Goal: Task Accomplishment & Management: Manage account settings

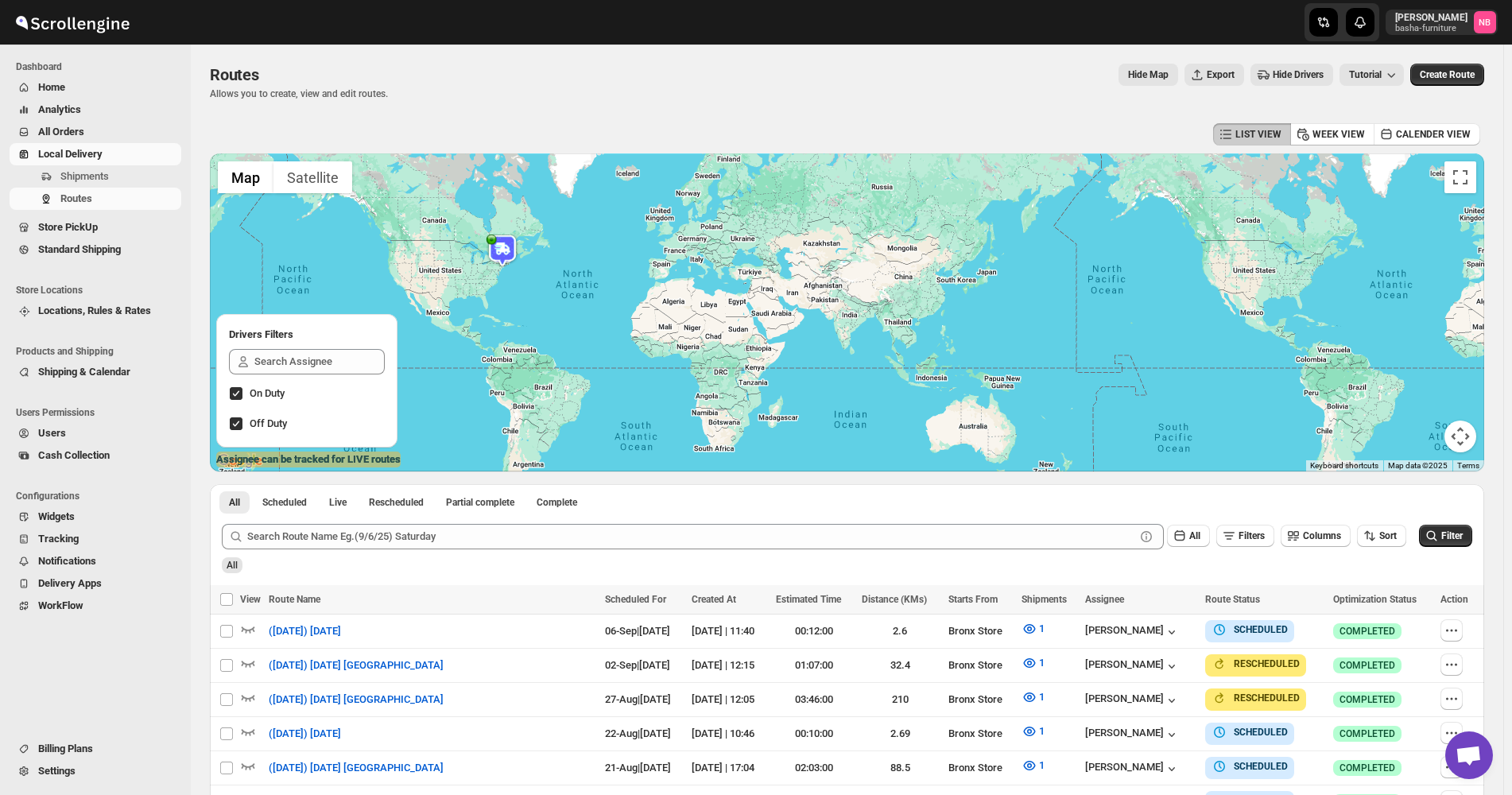
click at [1438, 531] on icon "submit" at bounding box center [1432, 536] width 10 height 10
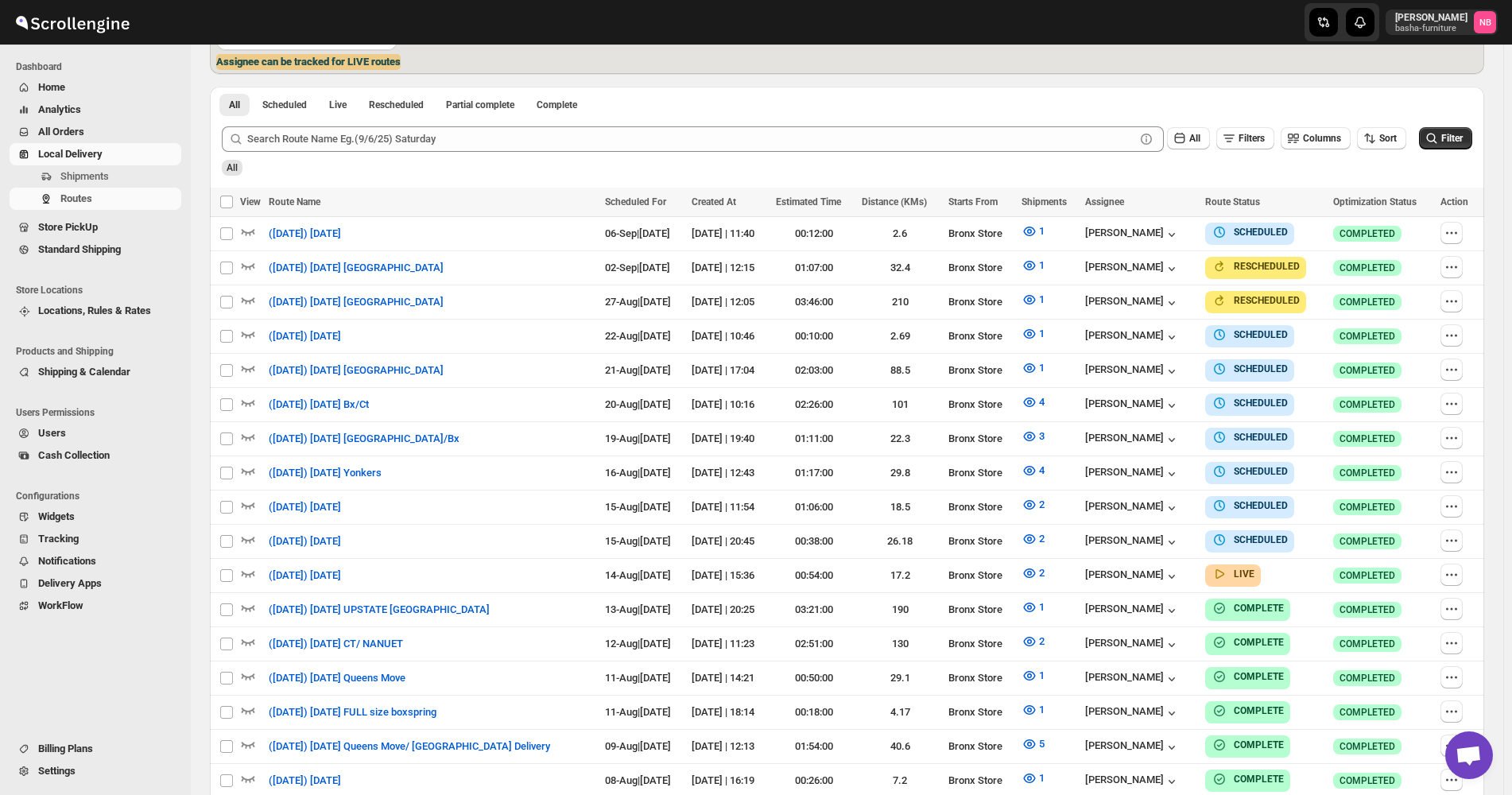
scroll to position [398, 0]
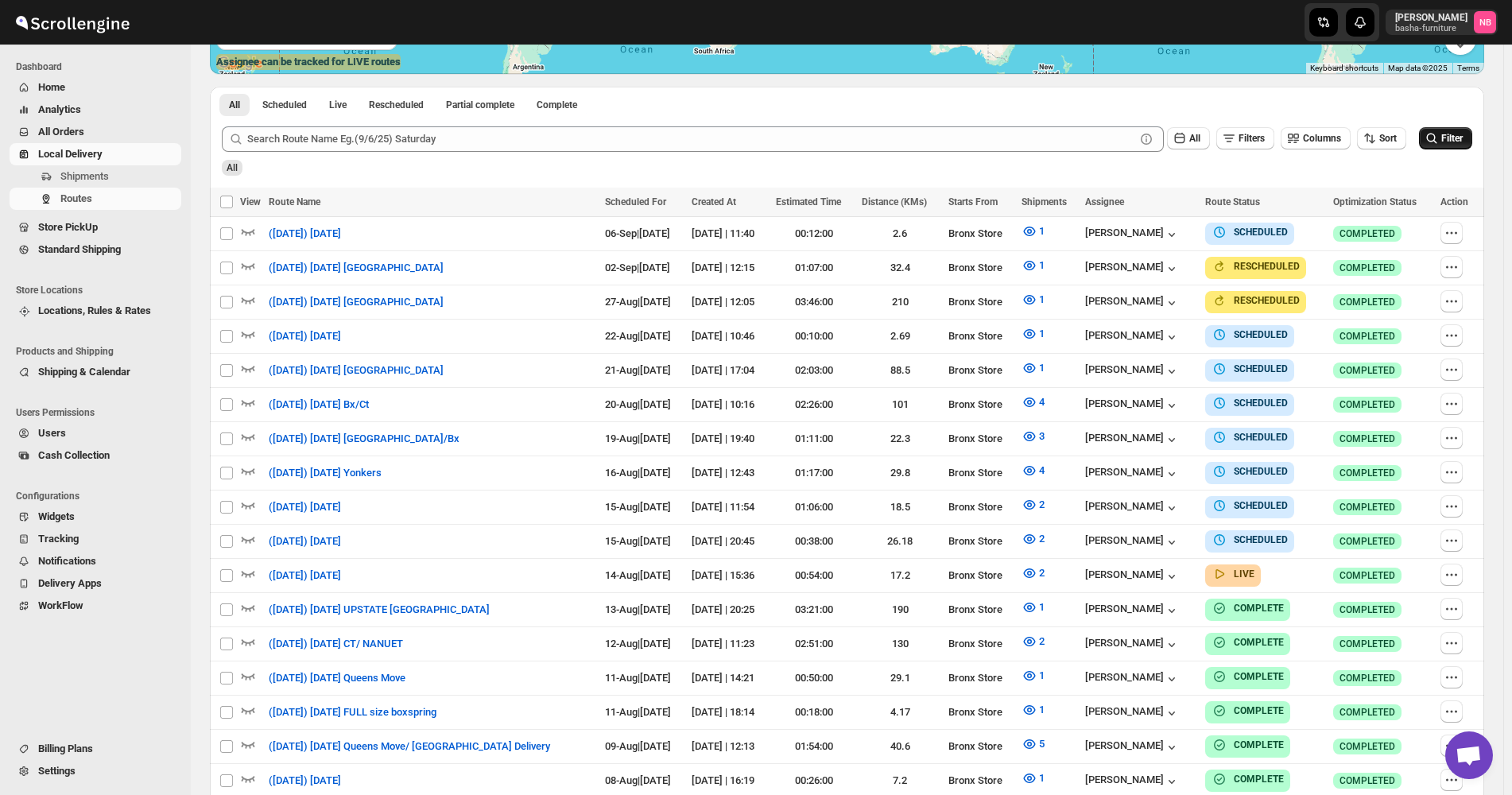
click at [1440, 139] on icon "submit" at bounding box center [1432, 138] width 16 height 16
click at [1032, 573] on icon "button" at bounding box center [1029, 573] width 16 height 16
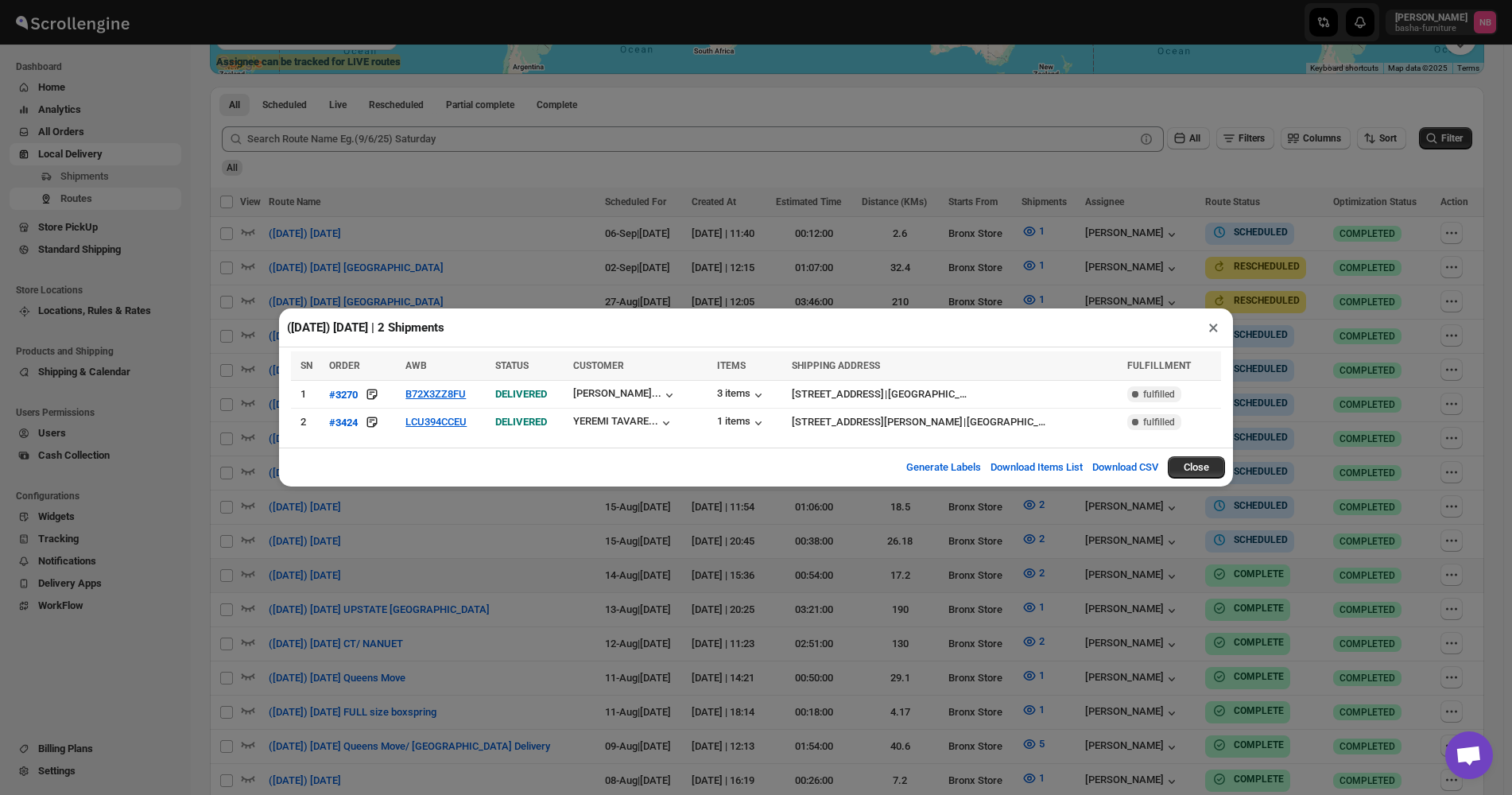
click at [730, 263] on div "([DATE]) [DATE] | 2 Shipments × SN ORDER AWB STATUS CUSTOMER ITEMS SHIPPING ADD…" at bounding box center [756, 398] width 1512 height 795
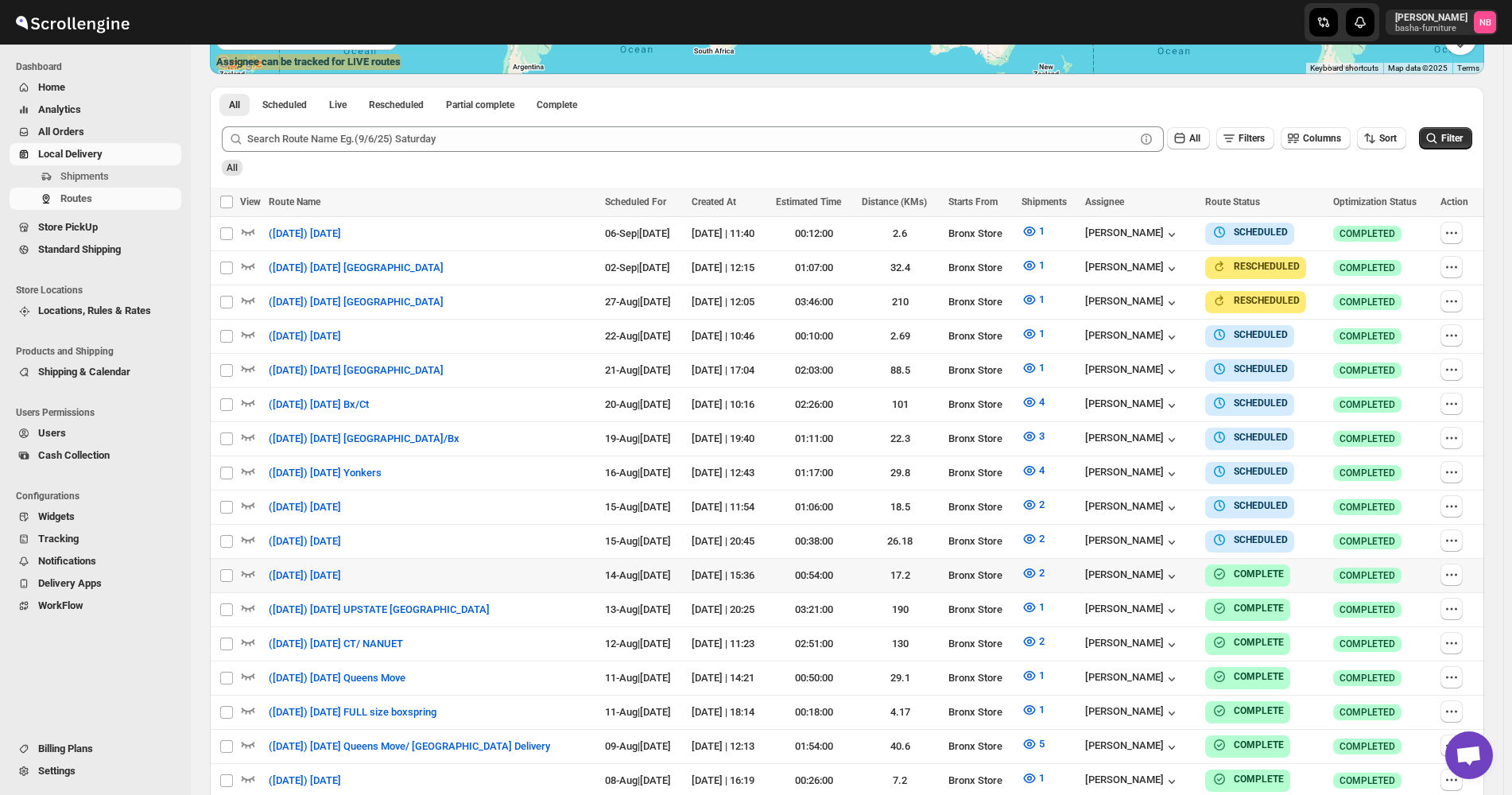
click at [1504, 455] on div "Routes. This page is ready Routes Allows you to create, view and edit routes. H…" at bounding box center [847, 379] width 1312 height 1466
click at [1453, 472] on icon "button" at bounding box center [1451, 473] width 3 height 3
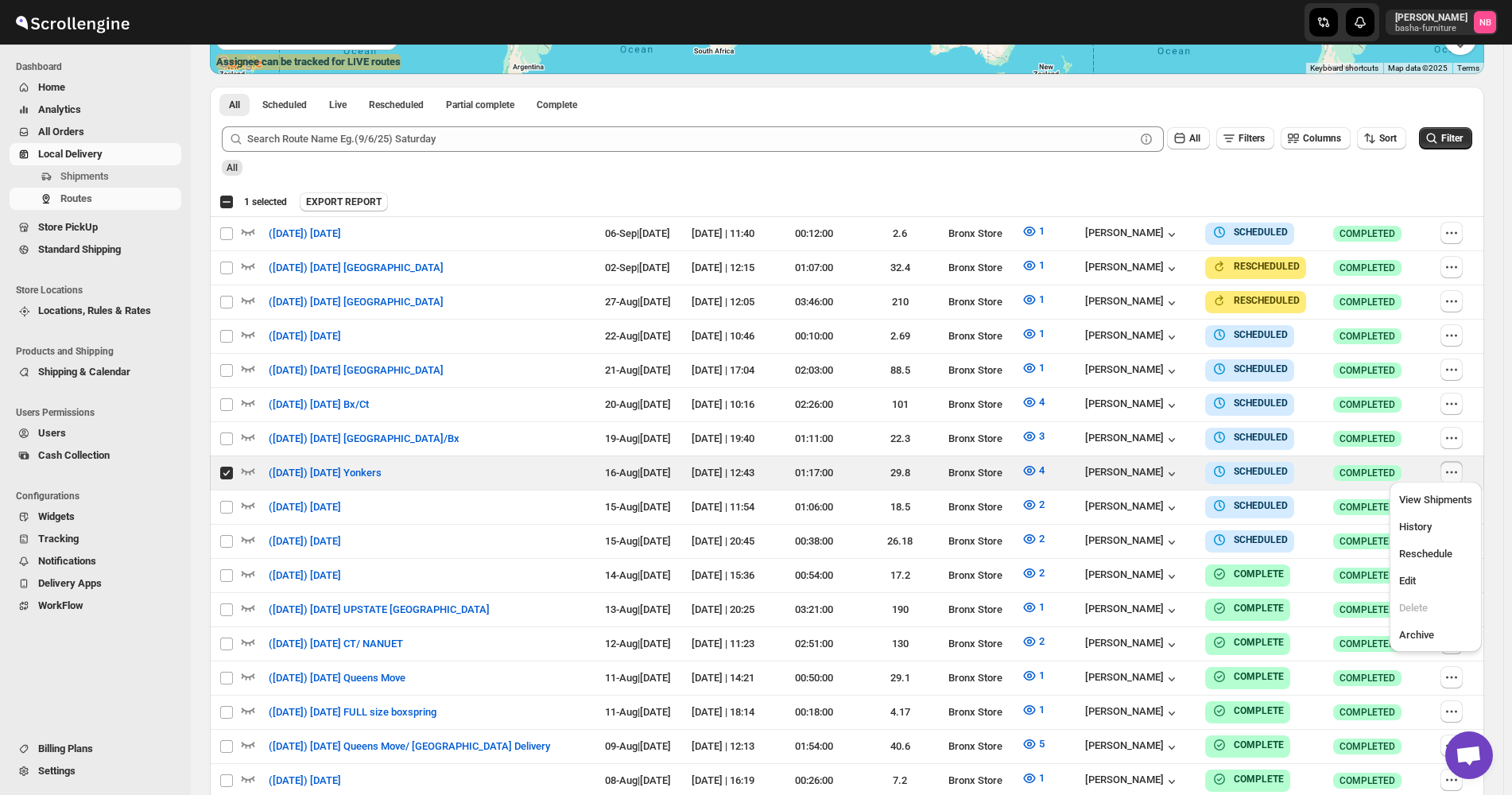
click at [1504, 408] on div "Routes. This page is ready Routes Allows you to create, view and edit routes. H…" at bounding box center [847, 379] width 1312 height 1466
click at [1504, 453] on div "Routes. This page is ready Routes Allows you to create, view and edit routes. H…" at bounding box center [847, 379] width 1312 height 1466
click at [225, 467] on input "Select route" at bounding box center [226, 473] width 13 height 13
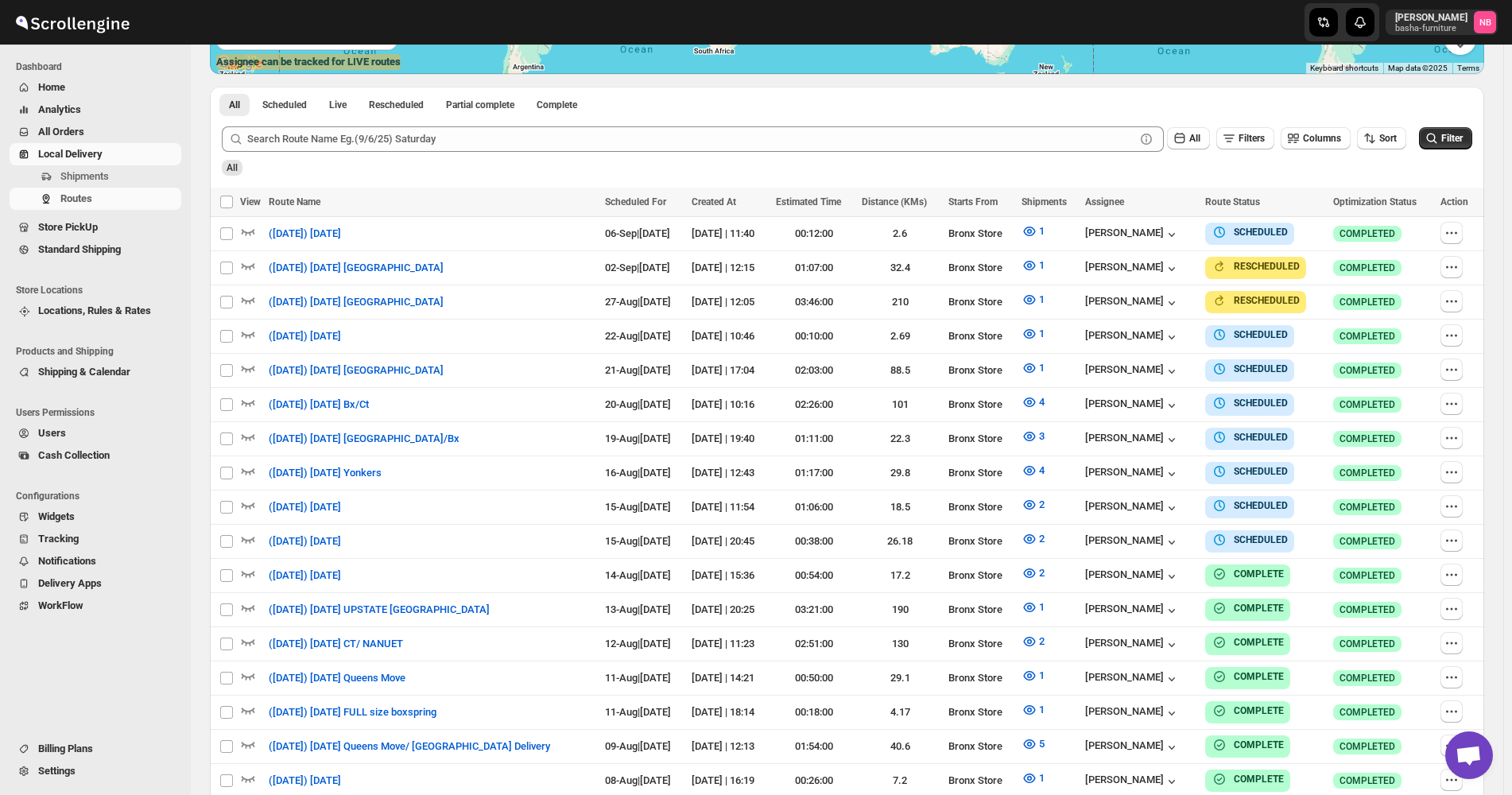
click at [1504, 455] on div "Routes. This page is ready Routes Allows you to create, view and edit routes. H…" at bounding box center [847, 379] width 1312 height 1466
click at [1454, 461] on button "button" at bounding box center [1452, 472] width 23 height 23
checkbox input "true"
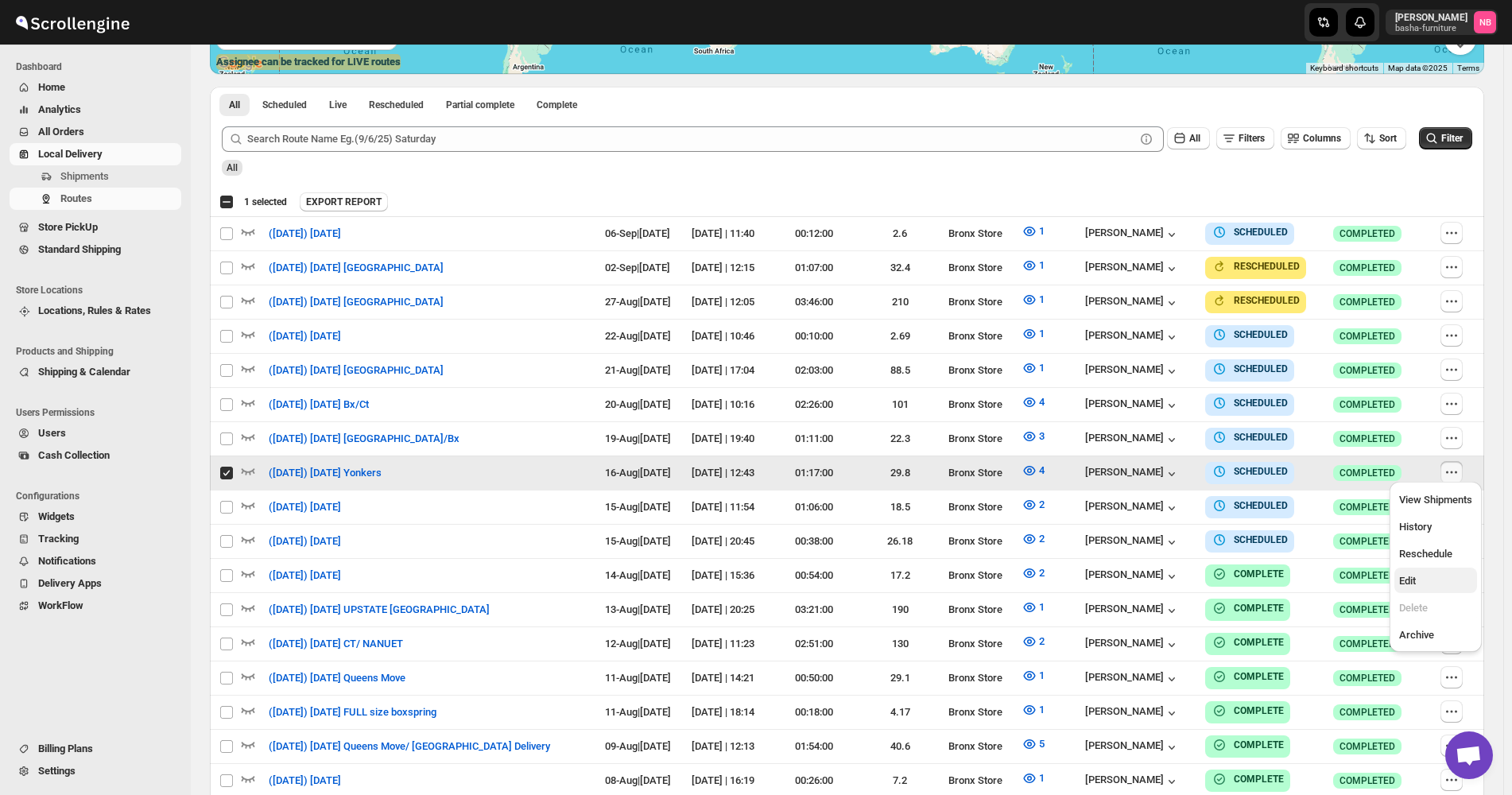
click at [1438, 580] on span "Edit" at bounding box center [1436, 581] width 73 height 16
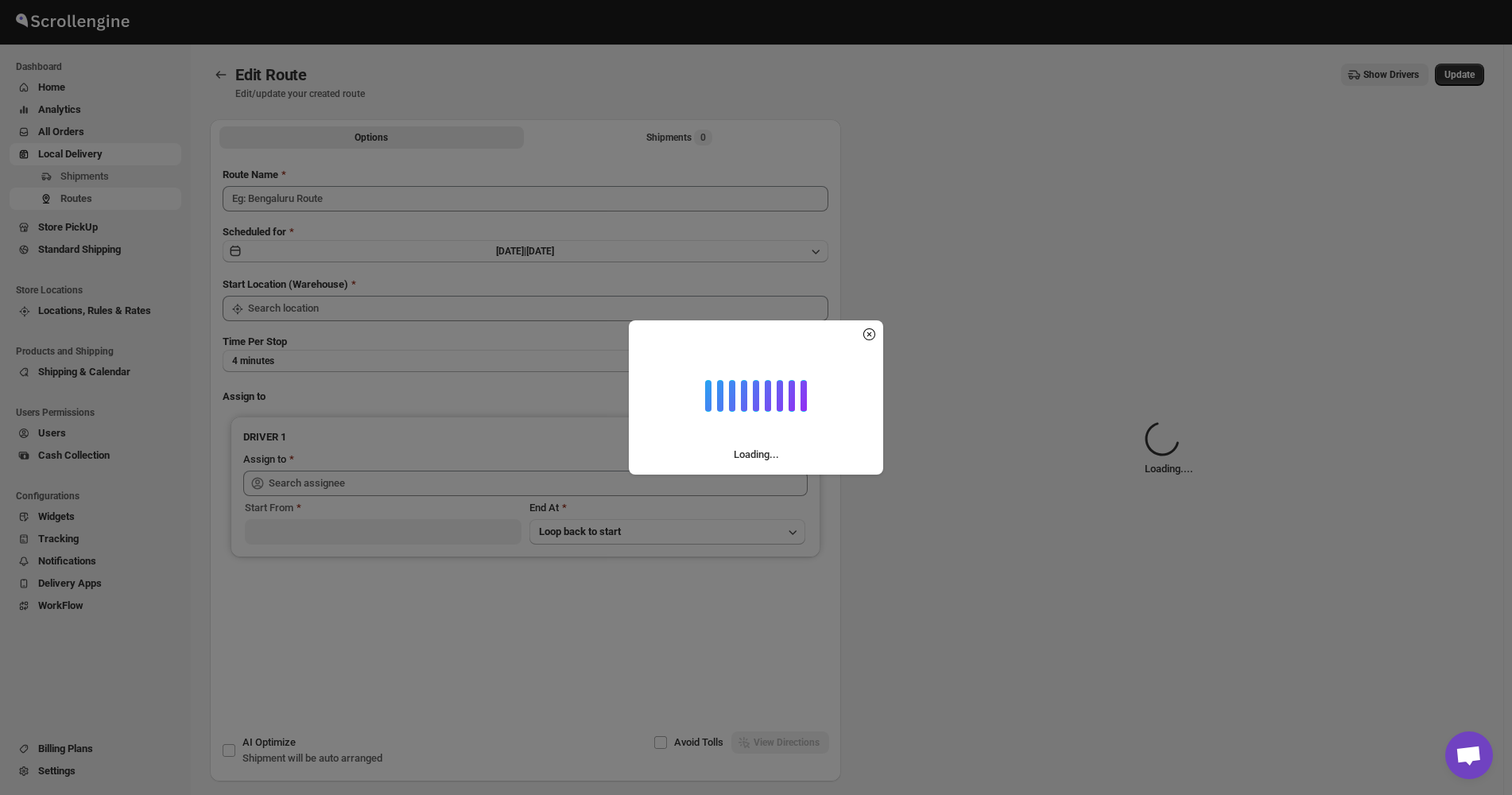
type input "([DATE]) [DATE] Yonkers"
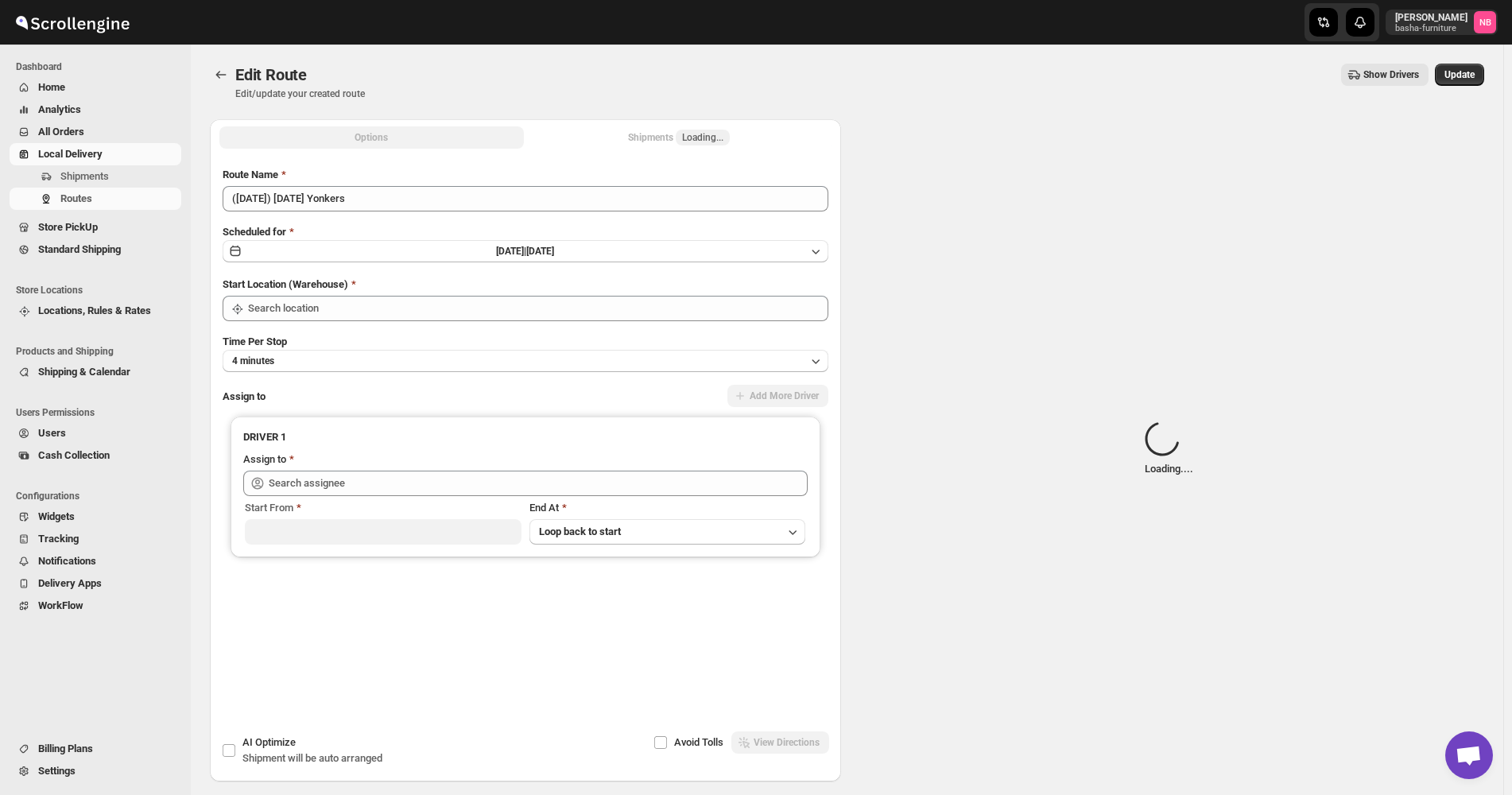
type input "Bronx Store"
type input "[PERSON_NAME] ([EMAIL_ADDRESS][DOMAIN_NAME])"
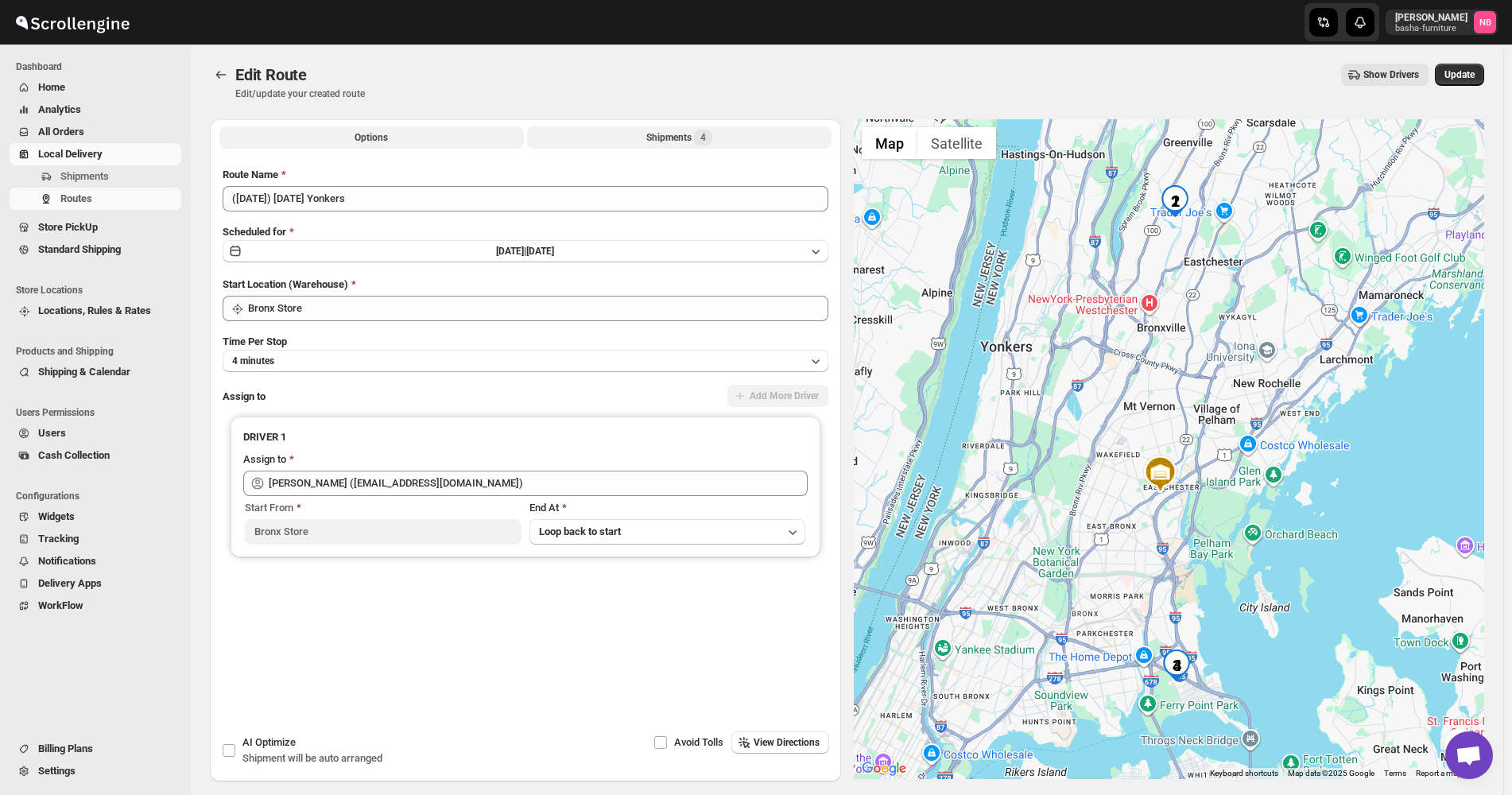
click at [650, 142] on div "Shipments 4" at bounding box center [679, 137] width 66 height 16
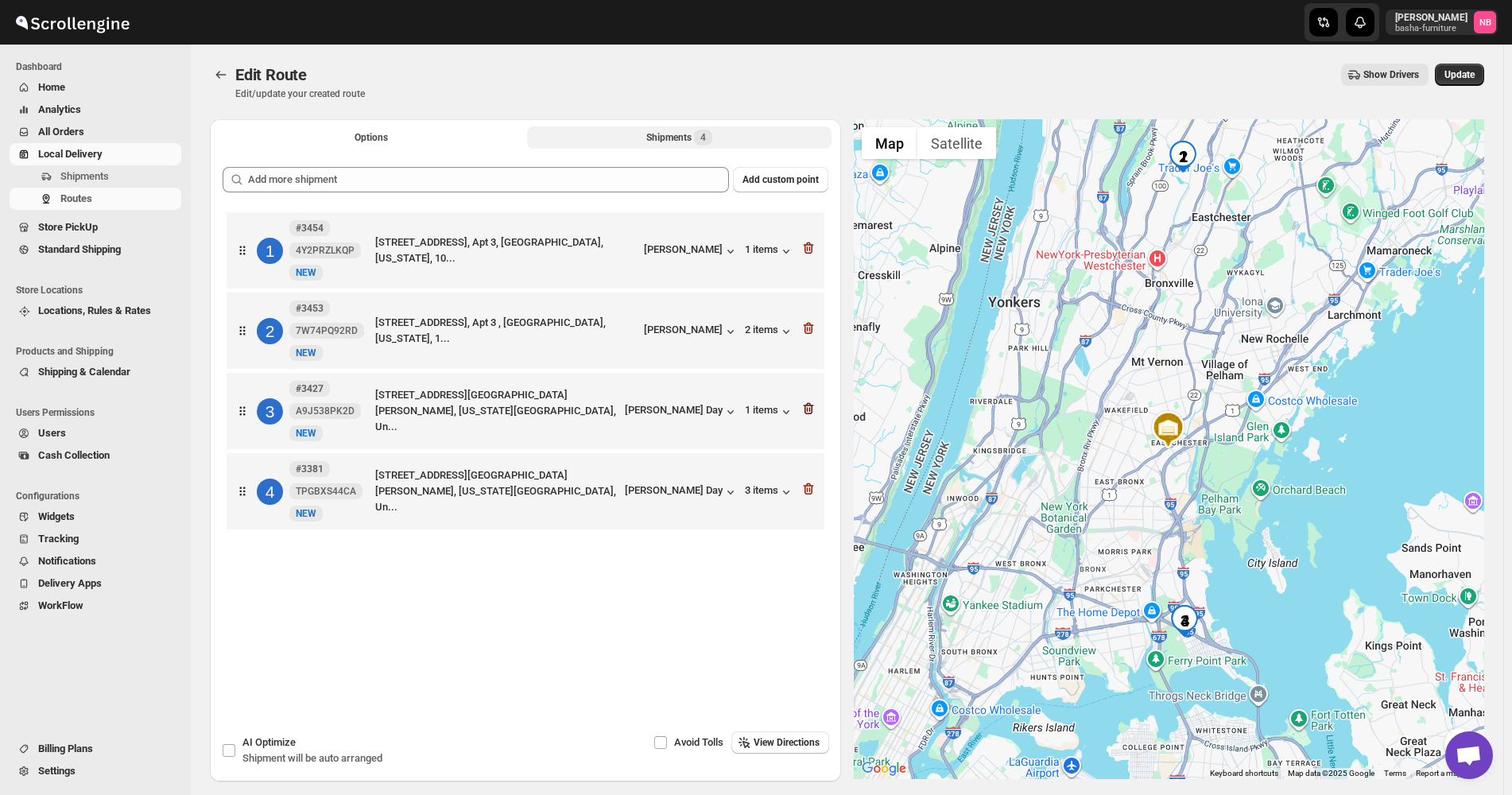
click at [812, 408] on icon "button" at bounding box center [808, 408] width 16 height 16
click at [812, 481] on icon "button" at bounding box center [808, 489] width 16 height 16
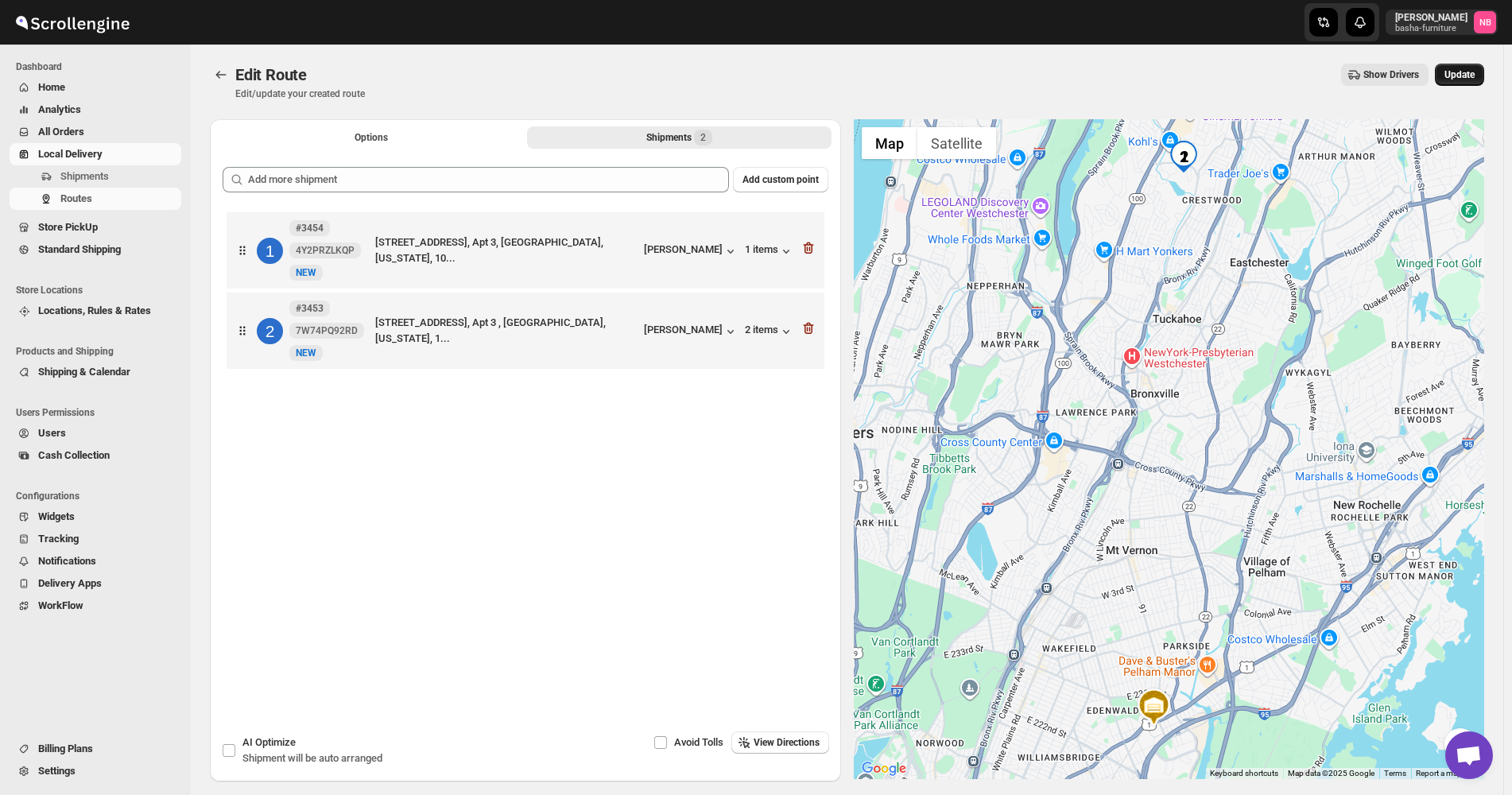
click at [1461, 78] on span "Update" at bounding box center [1459, 74] width 30 height 13
